Goal: Transaction & Acquisition: Purchase product/service

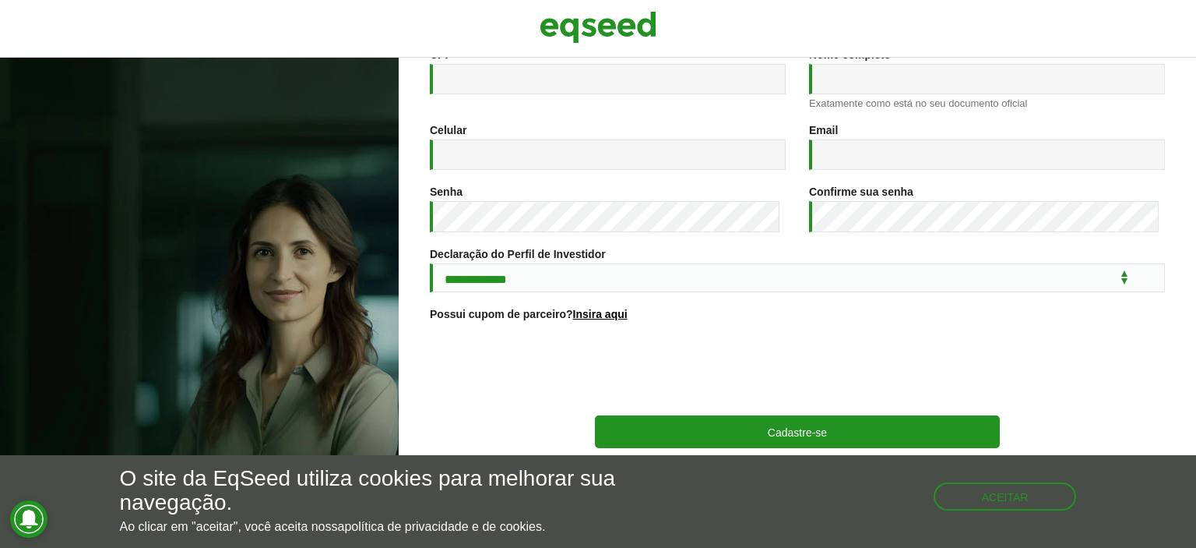
scroll to position [19, 0]
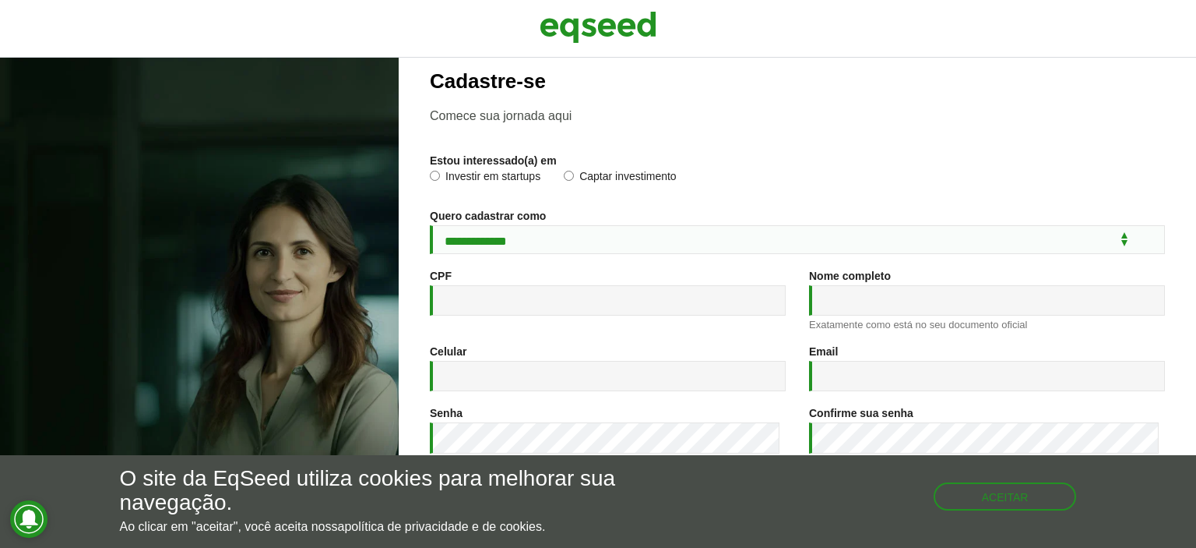
click at [514, 79] on h2 "Cadastre-se" at bounding box center [797, 81] width 735 height 23
click at [492, 118] on p "Comece sua jornada aqui" at bounding box center [797, 115] width 735 height 15
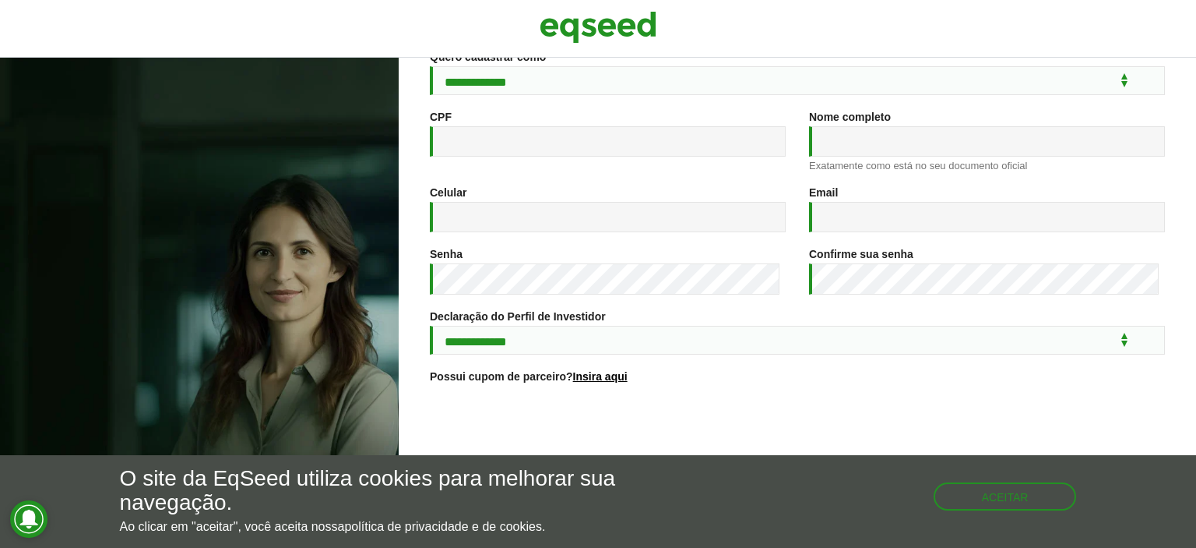
scroll to position [252, 0]
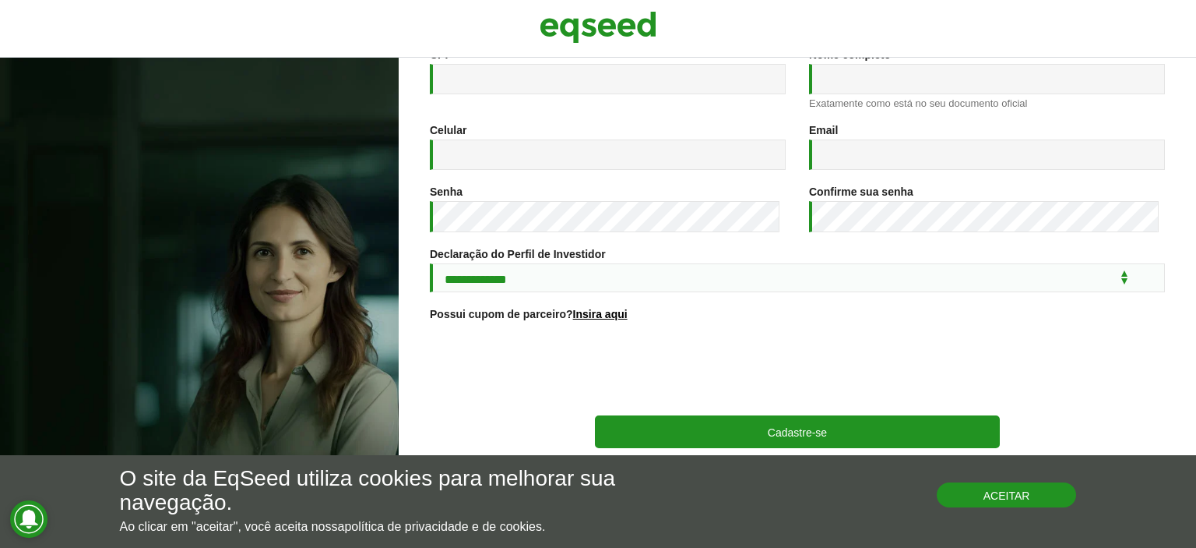
click at [1024, 498] on button "Aceitar" at bounding box center [1007, 494] width 140 height 25
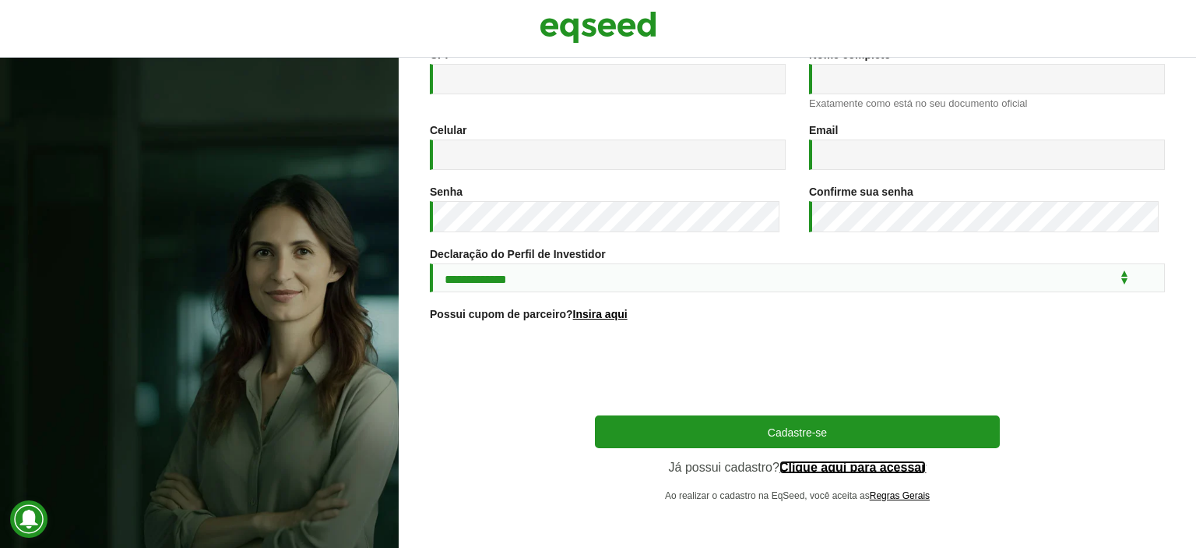
click at [832, 467] on link "Clique aqui para acessar" at bounding box center [853, 467] width 147 height 12
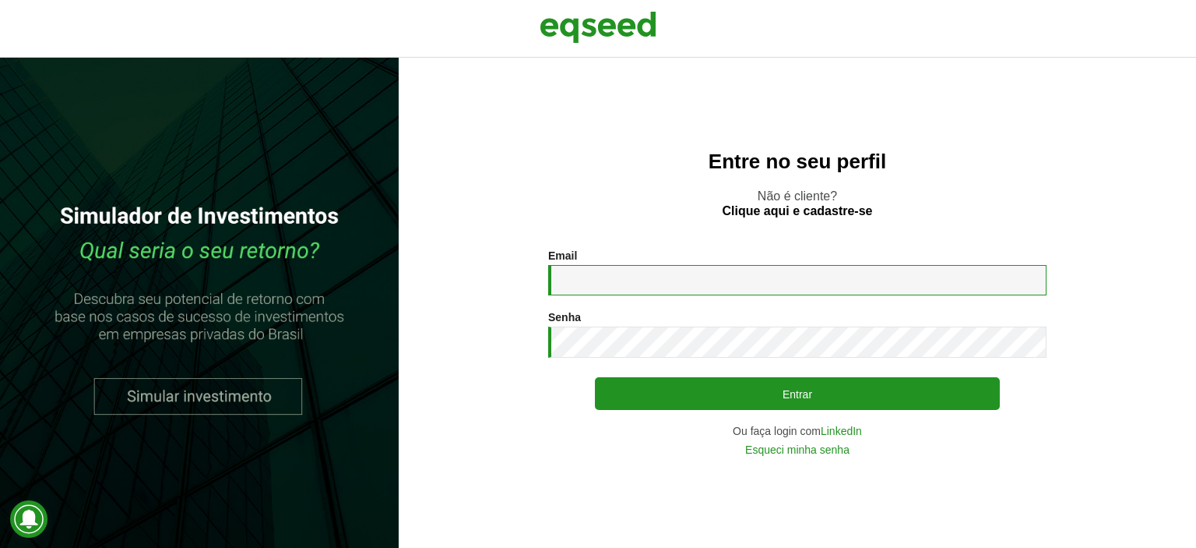
click at [742, 266] on input "Email *" at bounding box center [797, 280] width 498 height 30
click at [668, 286] on input "Email *" at bounding box center [797, 280] width 498 height 30
type input "**********"
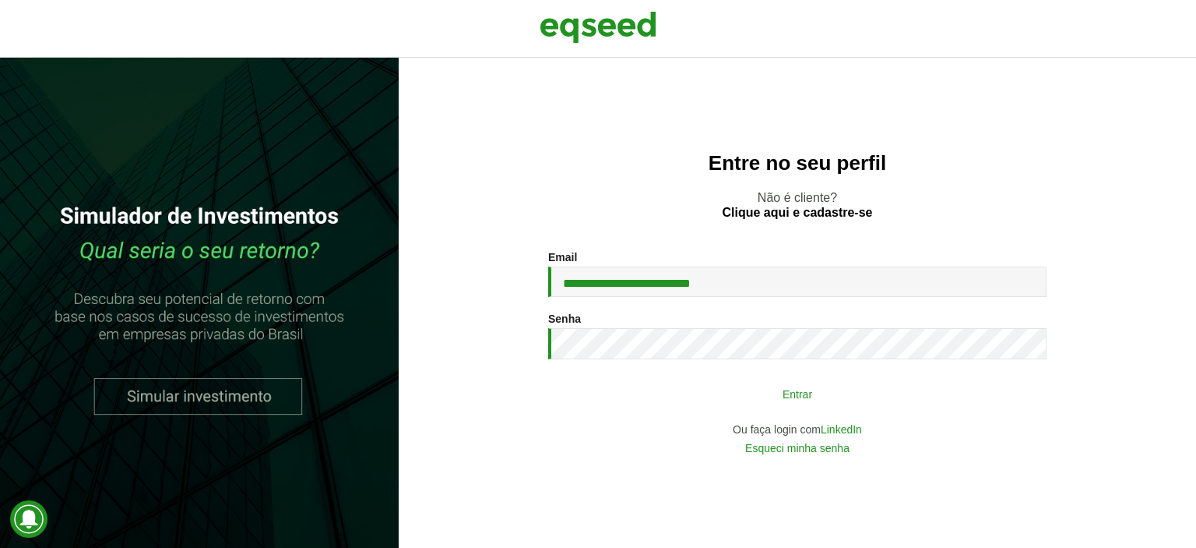
click at [829, 404] on button "Entrar" at bounding box center [797, 394] width 405 height 30
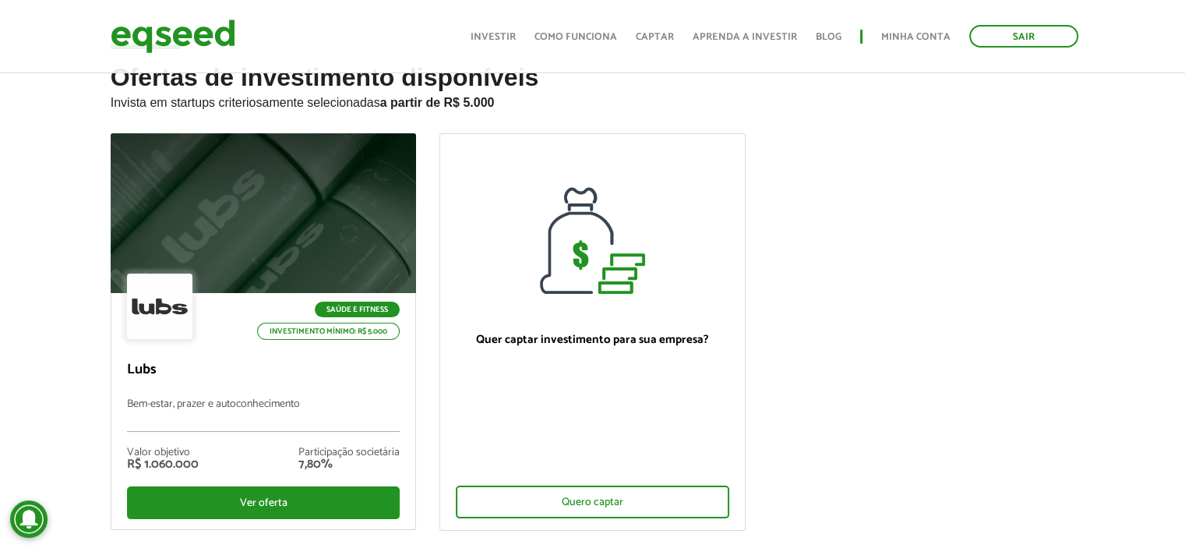
scroll to position [156, 0]
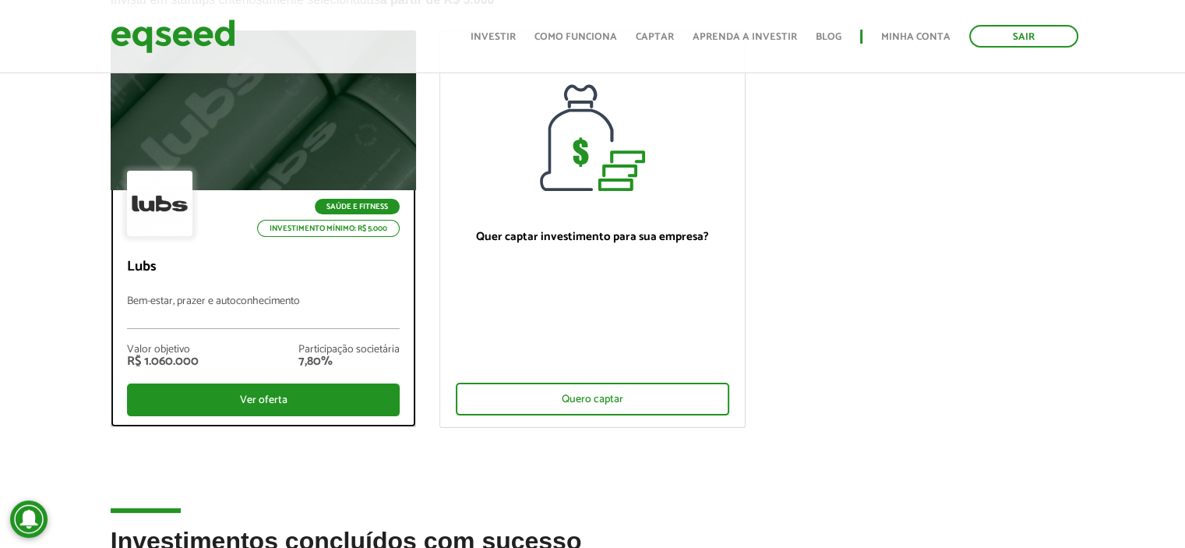
click at [170, 213] on div at bounding box center [159, 203] width 65 height 65
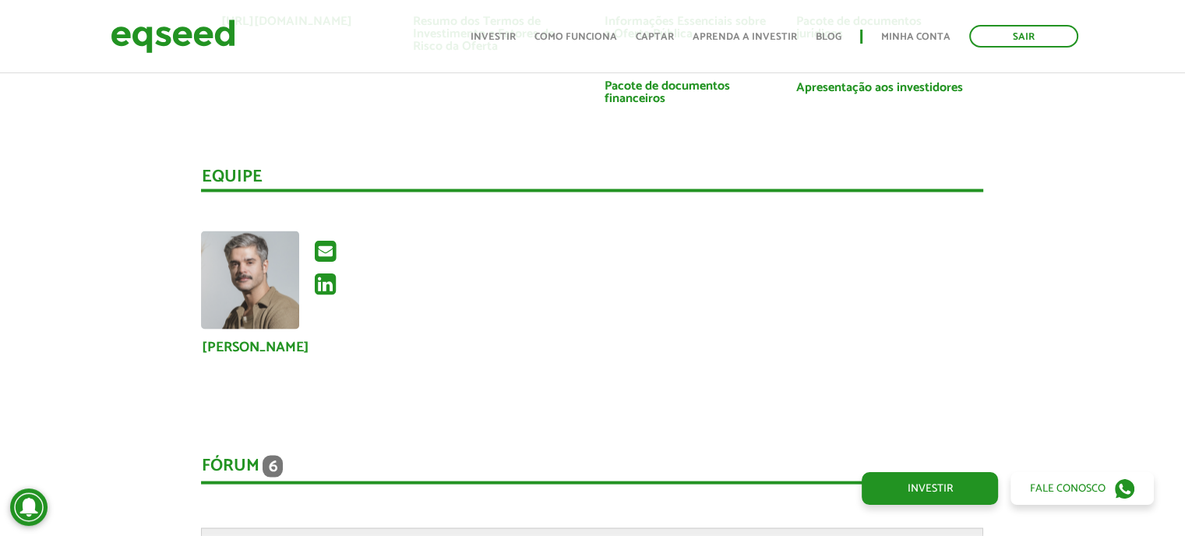
scroll to position [2804, 0]
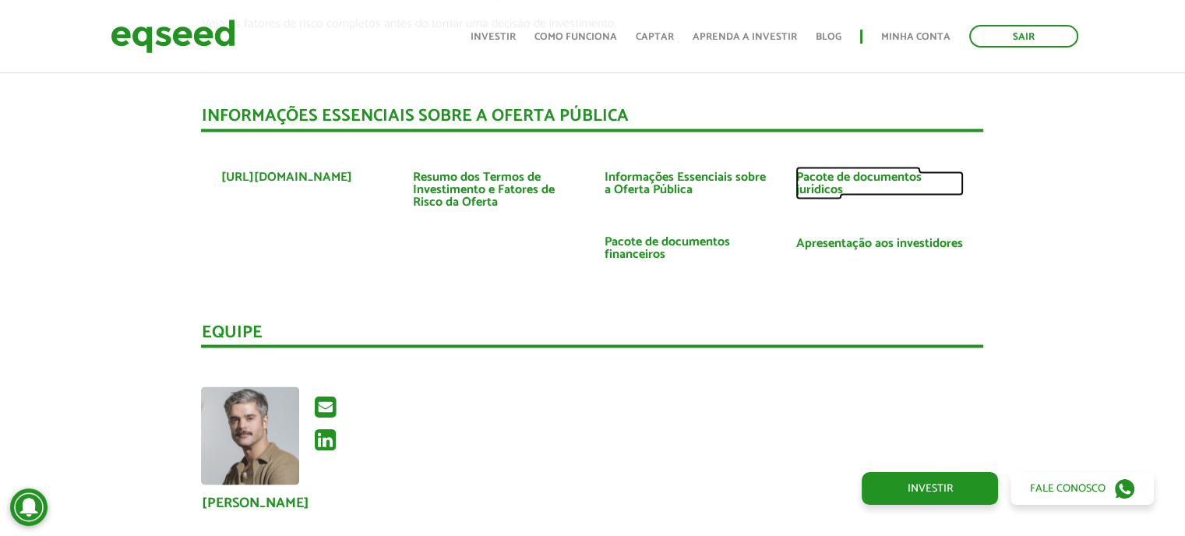
click at [817, 171] on link "Pacote de documentos jurídicos" at bounding box center [879, 183] width 168 height 25
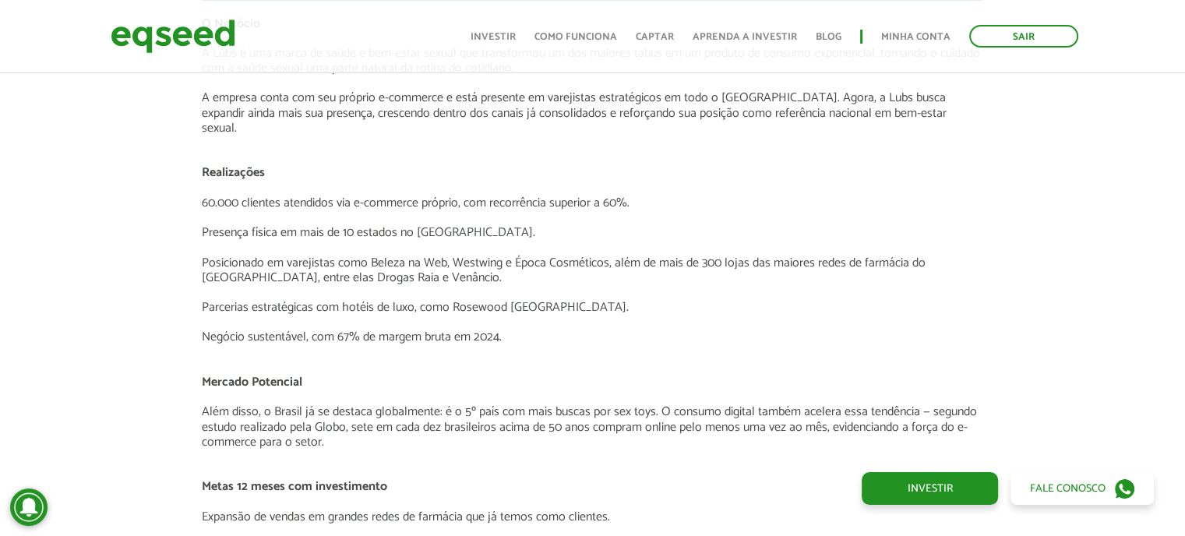
scroll to position [1869, 0]
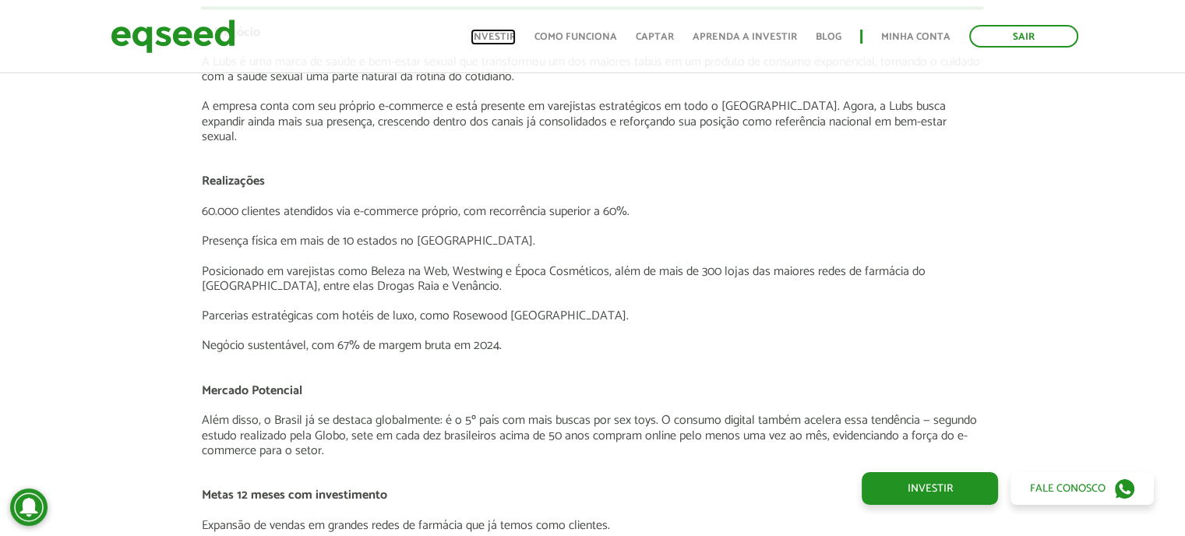
click at [502, 33] on link "Investir" at bounding box center [492, 37] width 45 height 10
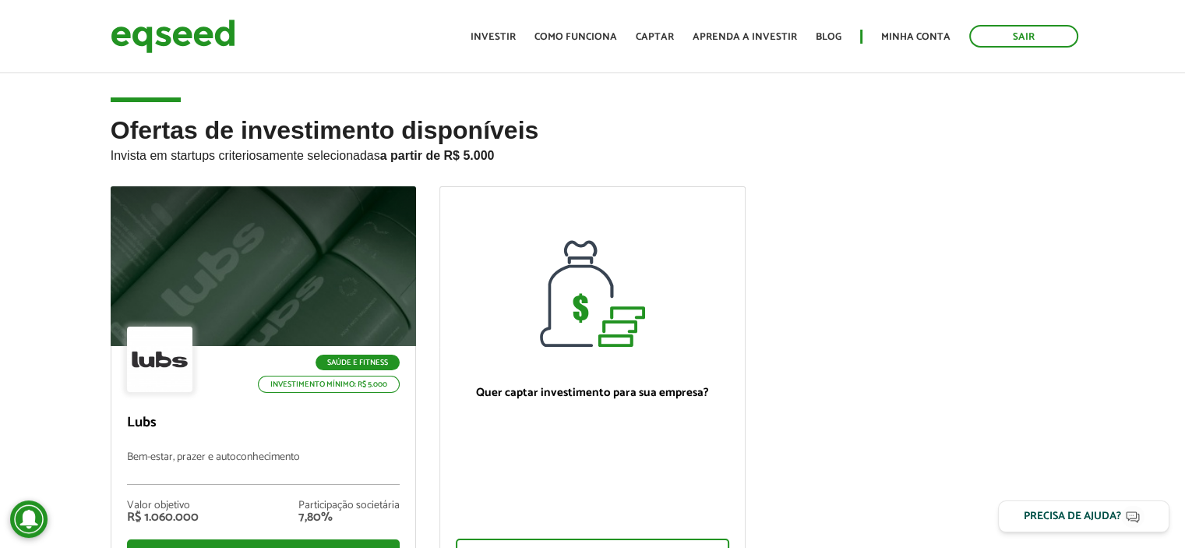
click at [172, 94] on article "Ofertas de investimento disponíveis Invista em startups criteriosamente selecio…" at bounding box center [592, 376] width 1185 height 613
click at [227, 100] on article "Ofertas de investimento disponíveis Invista em startups criteriosamente selecio…" at bounding box center [592, 376] width 1185 height 613
click at [217, 43] on img at bounding box center [173, 36] width 125 height 41
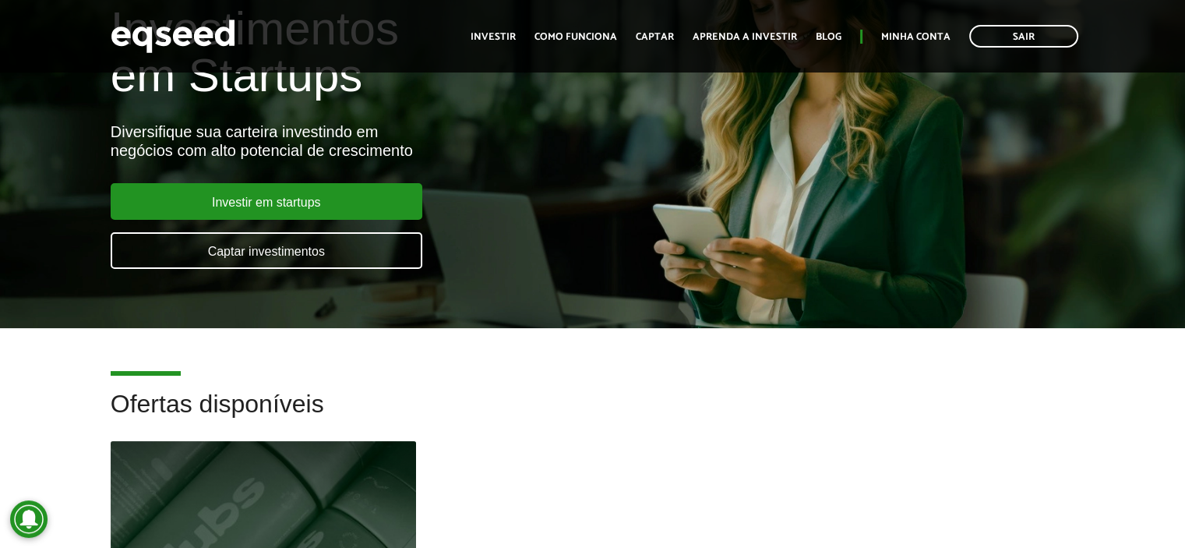
scroll to position [156, 0]
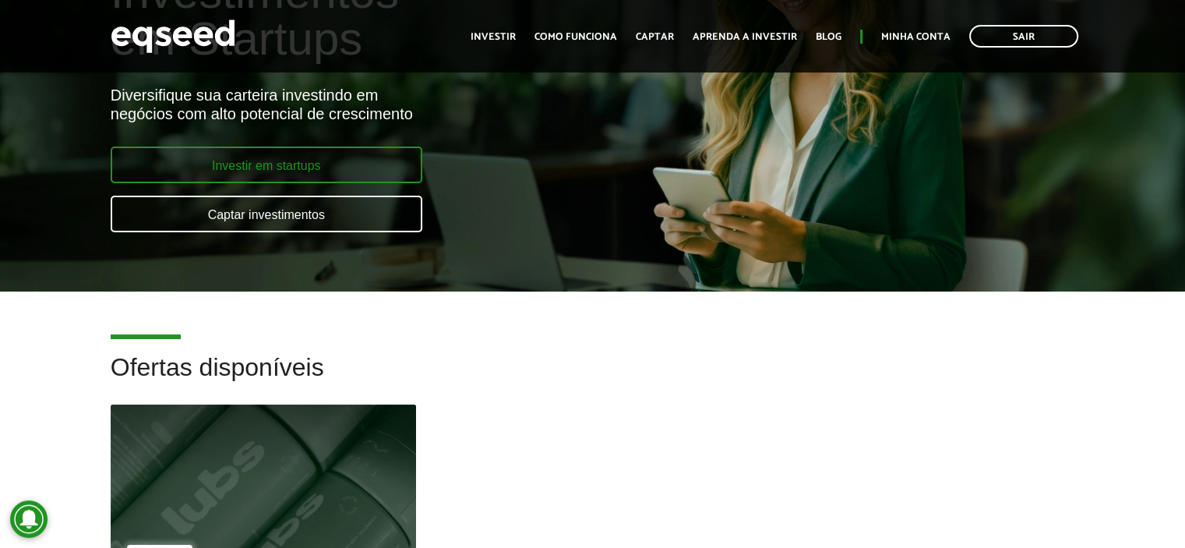
click at [302, 172] on link "Investir em startups" at bounding box center [267, 164] width 312 height 37
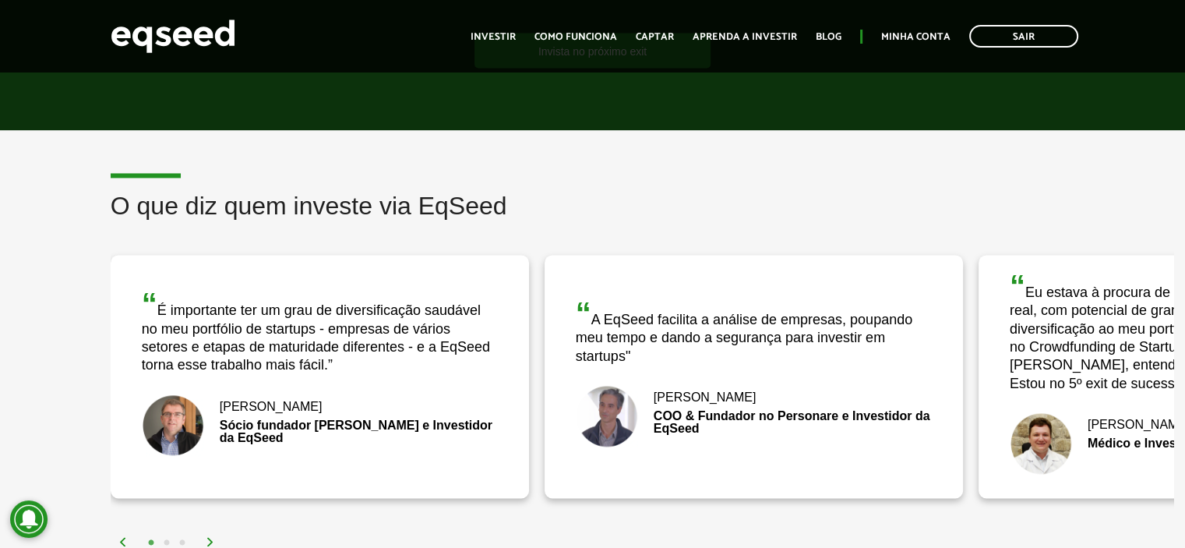
scroll to position [2337, 0]
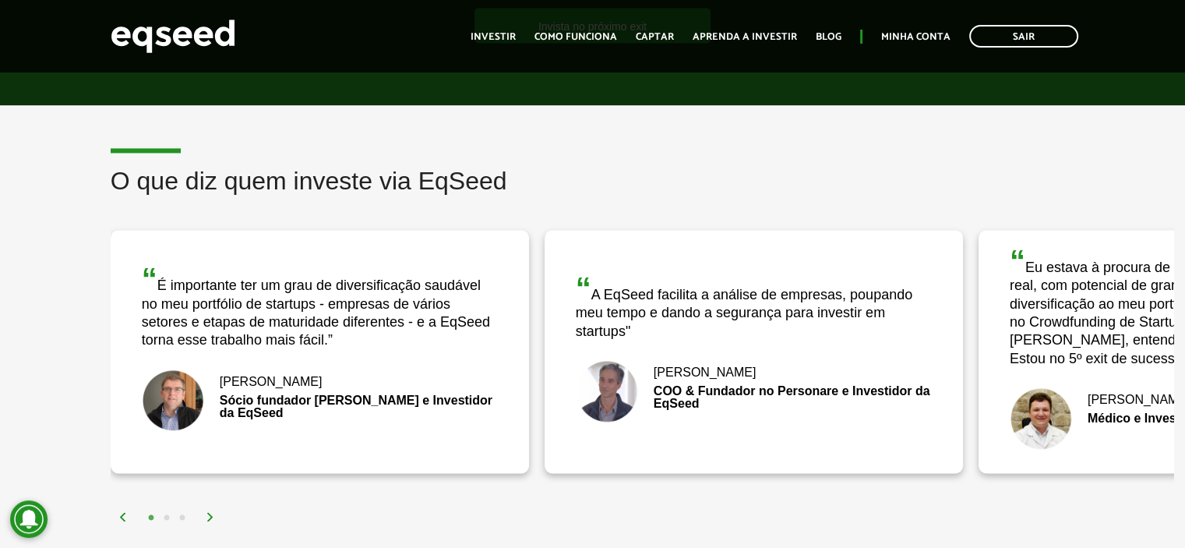
click at [209, 513] on img at bounding box center [210, 516] width 9 height 9
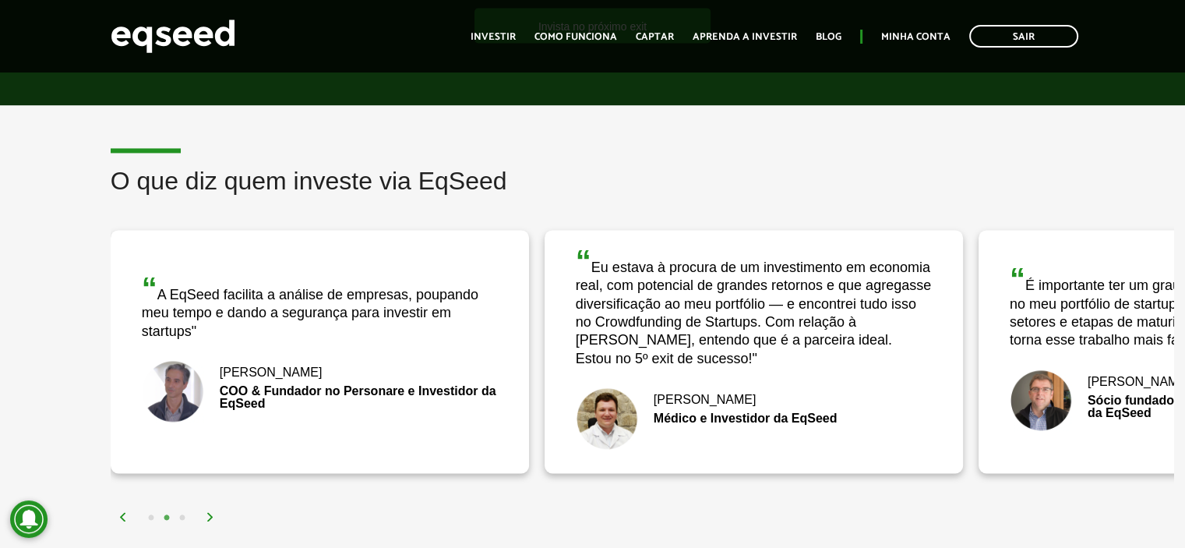
click at [209, 513] on img at bounding box center [210, 516] width 9 height 9
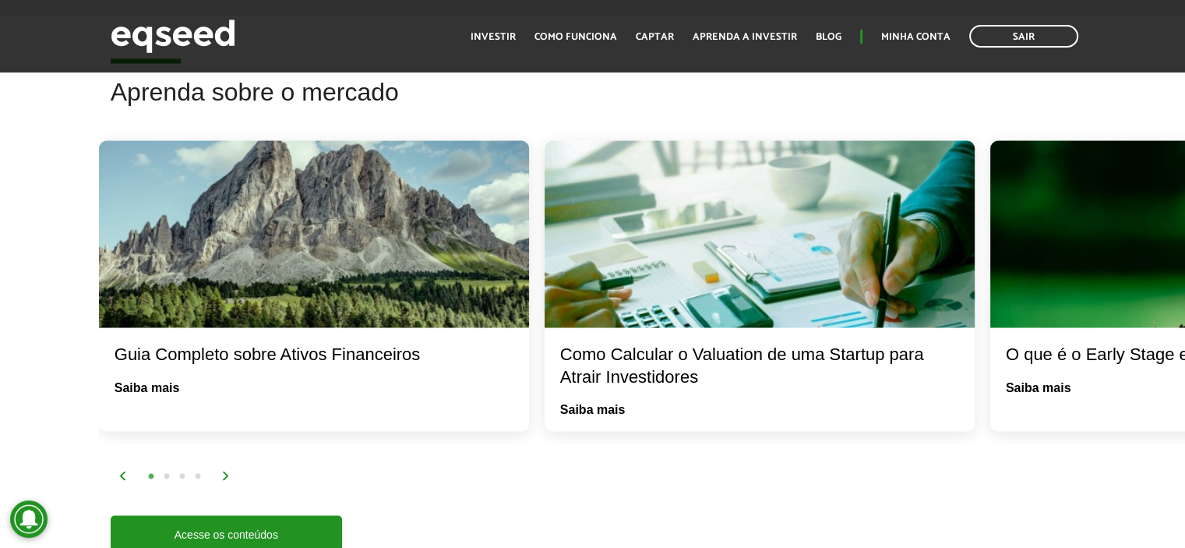
scroll to position [2960, 0]
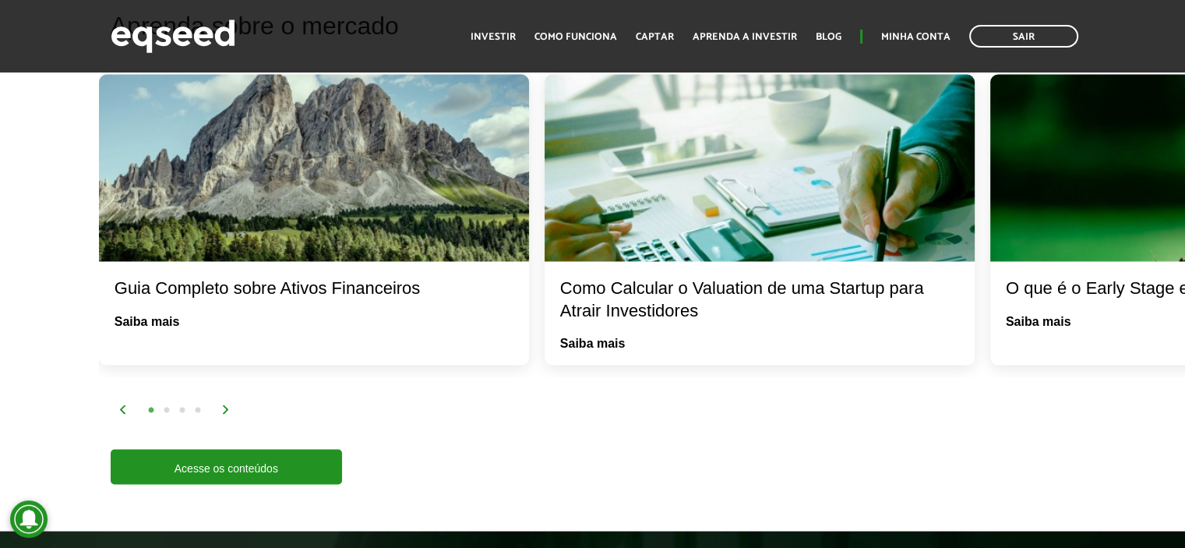
click at [224, 404] on img at bounding box center [225, 408] width 9 height 9
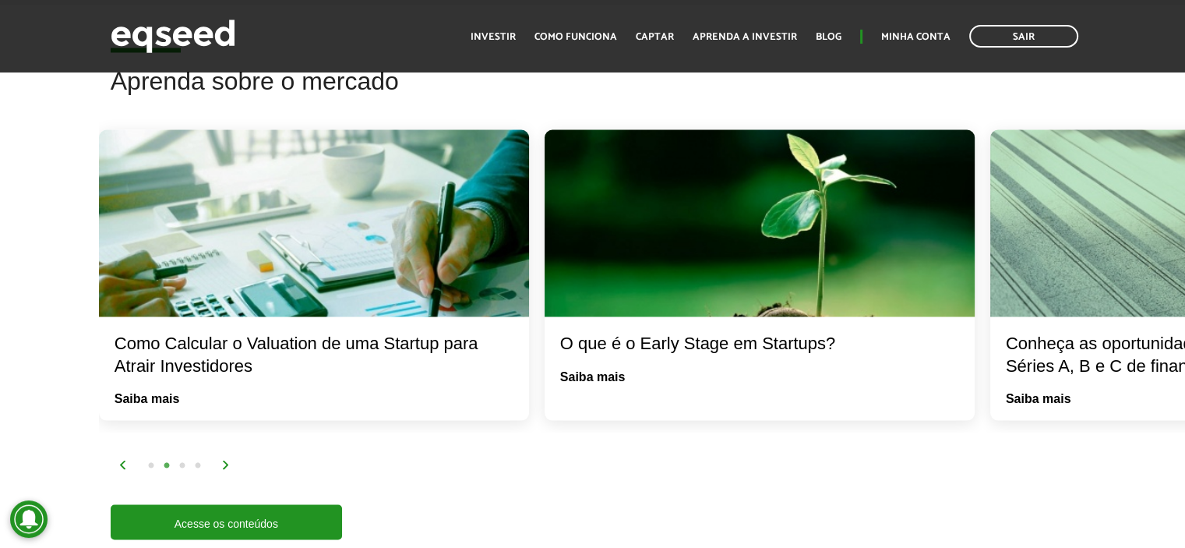
scroll to position [2882, 0]
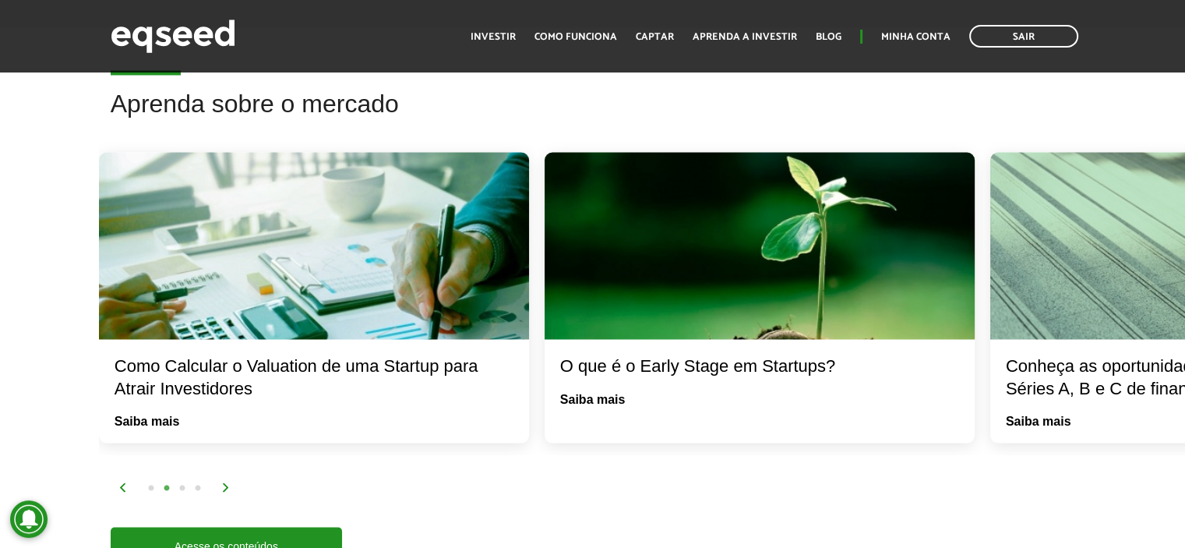
click at [222, 482] on img at bounding box center [225, 486] width 9 height 9
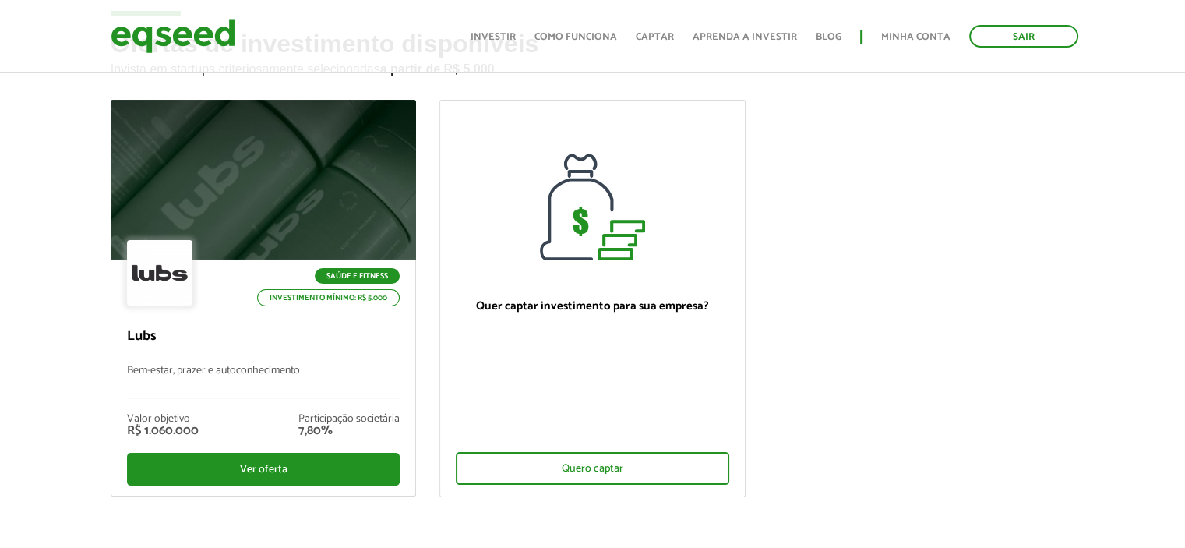
scroll to position [234, 0]
